Goal: Communication & Community: Answer question/provide support

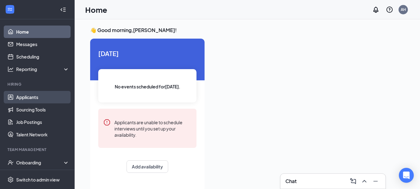
click at [34, 98] on link "Applicants" at bounding box center [42, 97] width 53 height 12
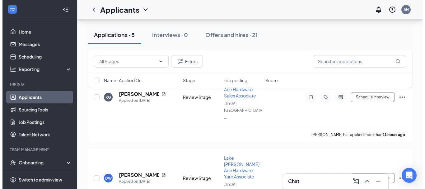
scroll to position [156, 0]
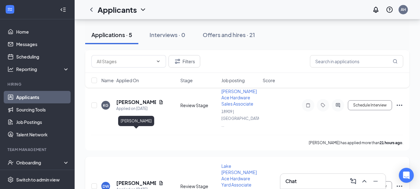
click at [125, 179] on h5 "[PERSON_NAME]" at bounding box center [136, 182] width 40 height 7
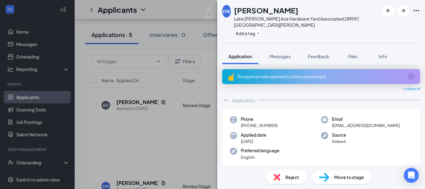
click at [294, 178] on span "Reject" at bounding box center [292, 177] width 14 height 7
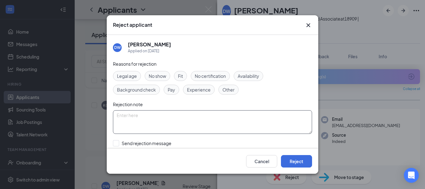
click at [160, 116] on textarea at bounding box center [212, 122] width 199 height 24
type textarea "Position Filled"
click at [118, 142] on input "Send rejection message If unchecked, the applicant will not receive a rejection…" at bounding box center [184, 147] width 142 height 14
checkbox input "true"
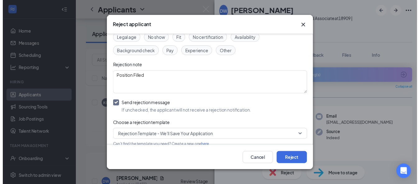
scroll to position [72, 0]
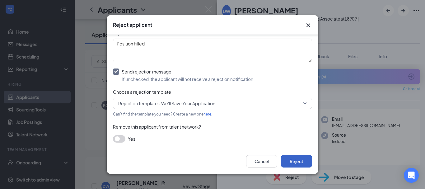
click at [297, 162] on button "Reject" at bounding box center [296, 161] width 31 height 12
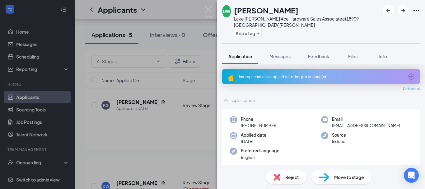
click at [162, 154] on div "[PERSON_NAME] Lake [PERSON_NAME] Ace Hardware Sales Associate at 18909 | Lake […" at bounding box center [212, 94] width 425 height 189
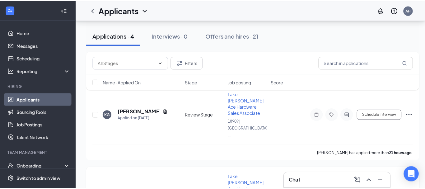
scroll to position [149, 0]
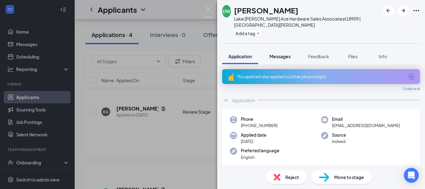
click at [288, 53] on span "Messages" at bounding box center [279, 56] width 21 height 6
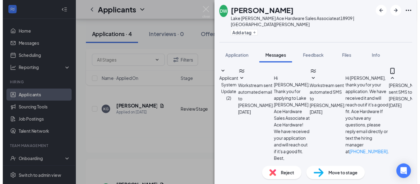
scroll to position [132, 0]
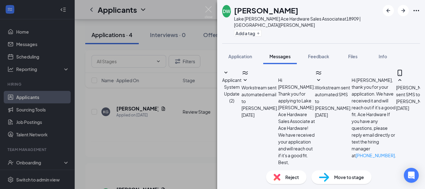
click at [176, 105] on div "[PERSON_NAME] Lake [PERSON_NAME] Ace Hardware Sales Associate at 18909 | Lake […" at bounding box center [212, 94] width 425 height 189
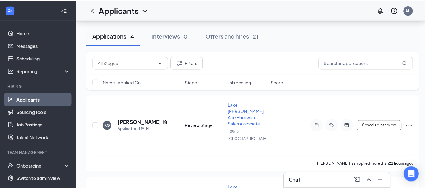
scroll to position [149, 0]
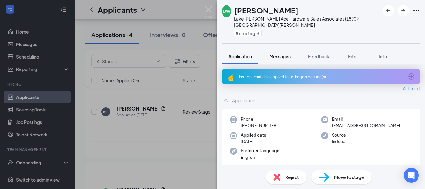
click at [276, 53] on span "Messages" at bounding box center [279, 56] width 21 height 6
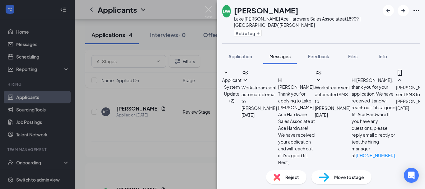
scroll to position [132, 0]
click at [280, 172] on textarea at bounding box center [267, 190] width 90 height 37
type textarea "d"
type textarea "h"
click at [312, 172] on textarea "Hi [PERSON_NAME], We still have more interviews to do. Thanks!" at bounding box center [267, 190] width 90 height 37
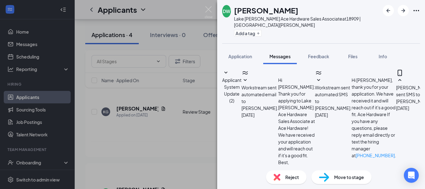
click at [307, 172] on textarea "Hi [PERSON_NAME], We still have more interviews to do. The yard associate posit…" at bounding box center [267, 190] width 90 height 37
click at [304, 172] on textarea "Hi [PERSON_NAME], We still have more interviews to do for the sales position. T…" at bounding box center [267, 190] width 90 height 37
type textarea "Hi [PERSON_NAME], We still have more interviews to do for the sales position. T…"
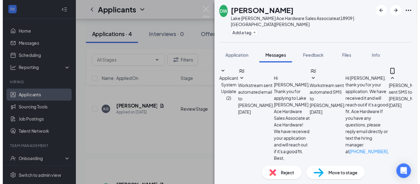
scroll to position [192, 0]
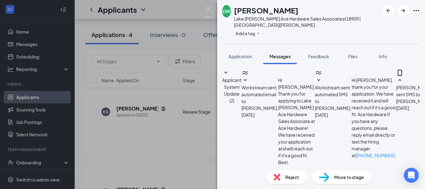
click at [193, 100] on div "[PERSON_NAME] Lake [PERSON_NAME] Ace Hardware Sales Associate at 18909 | Lake […" at bounding box center [212, 94] width 425 height 189
